Goal: Obtain resource: Obtain resource

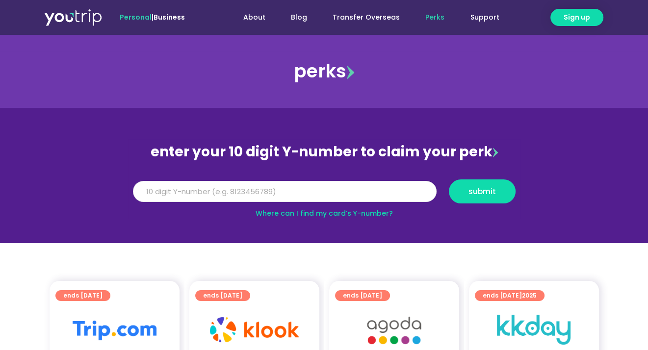
click at [269, 186] on input "Y Number" at bounding box center [284, 192] width 303 height 22
type input "8108337353"
click at [449, 179] on button "submit" at bounding box center [482, 191] width 67 height 24
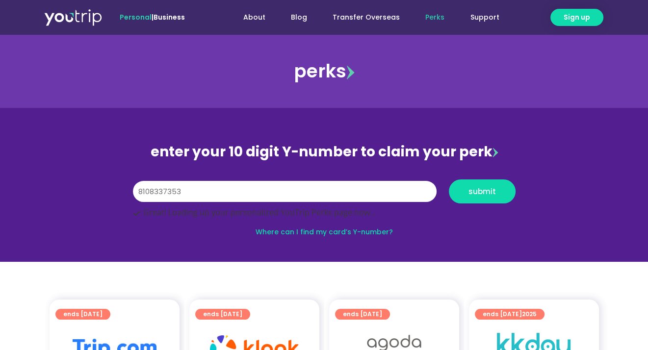
scroll to position [147, 0]
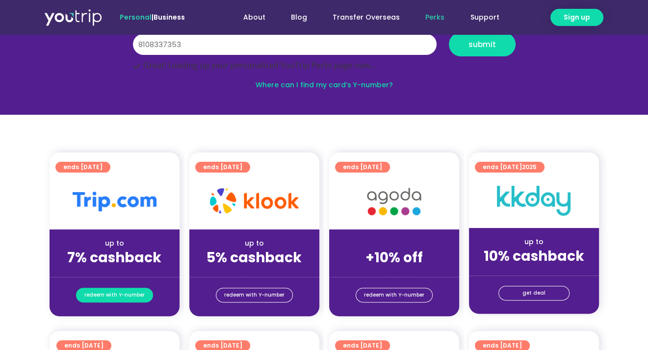
click at [100, 289] on span "redeem with Y-number" at bounding box center [114, 295] width 60 height 14
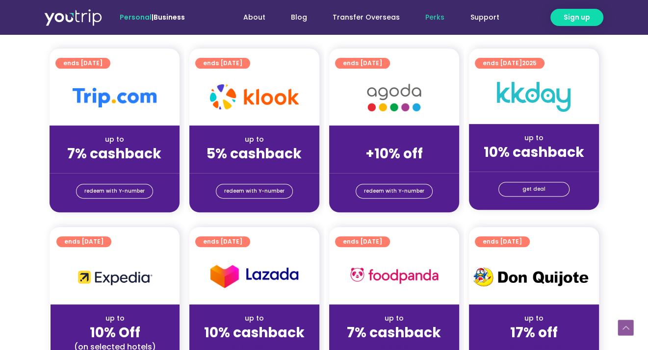
scroll to position [255, 0]
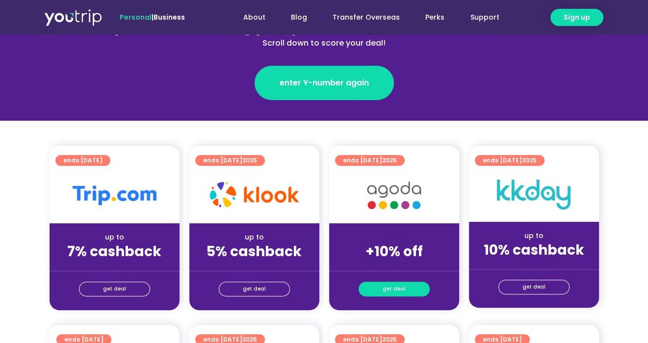
click at [382, 290] on link "get deal" at bounding box center [393, 288] width 71 height 15
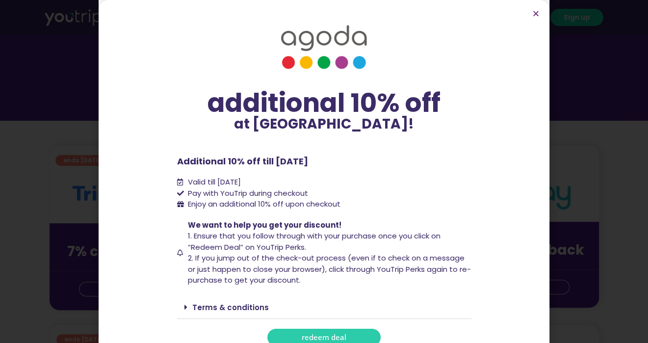
click at [320, 339] on span "redeem deal" at bounding box center [323, 336] width 45 height 7
